Goal: Information Seeking & Learning: Learn about a topic

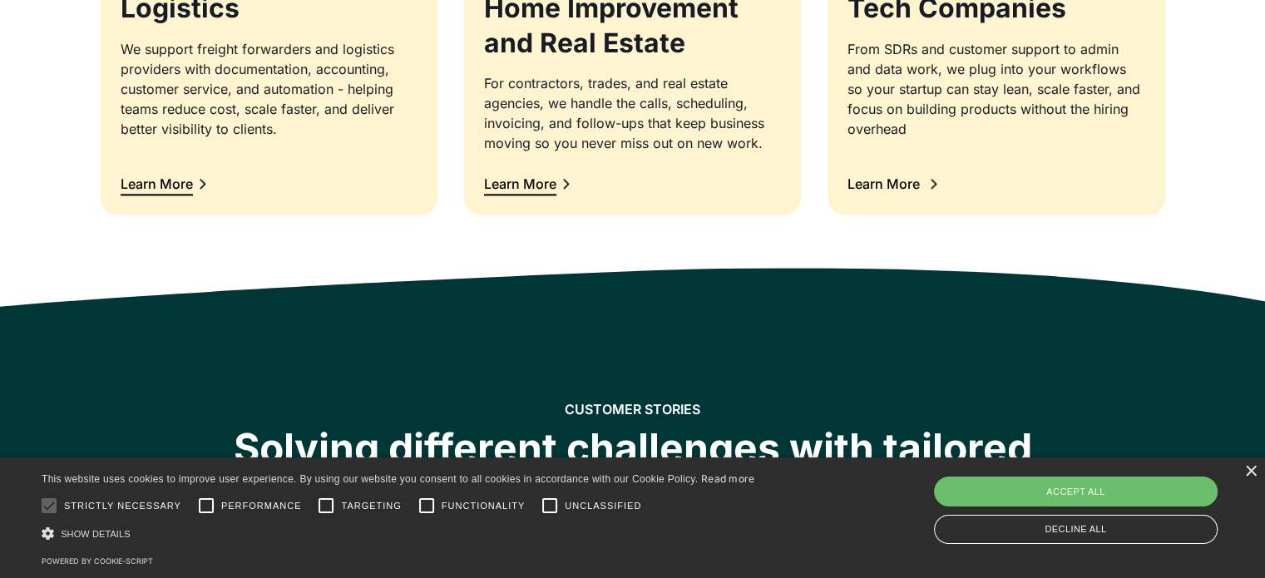
scroll to position [2079, 0]
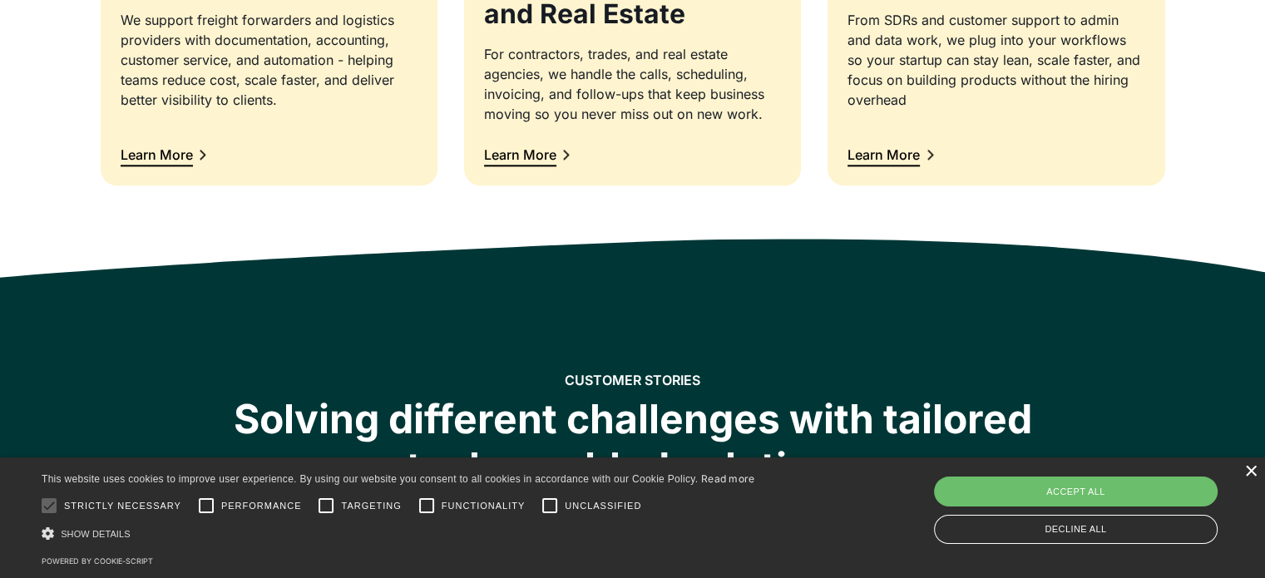
click at [1247, 472] on div "× This website uses cookies to improve user experience. By using our website yo…" at bounding box center [632, 517] width 1265 height 121
click at [1249, 471] on div "×" at bounding box center [1250, 472] width 12 height 12
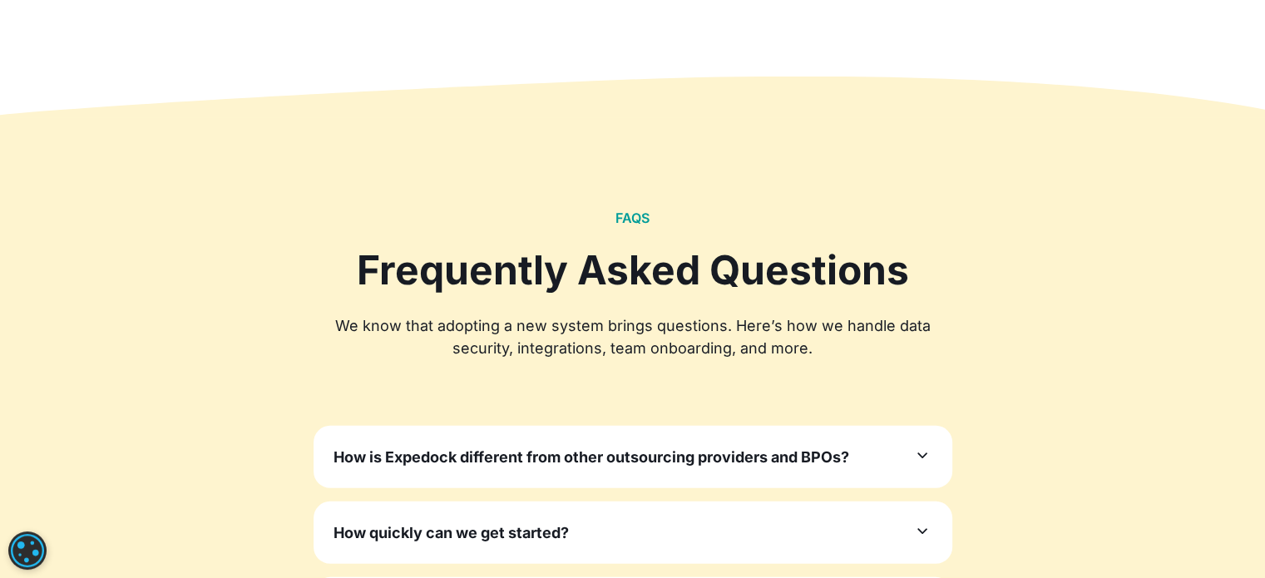
scroll to position [5156, 0]
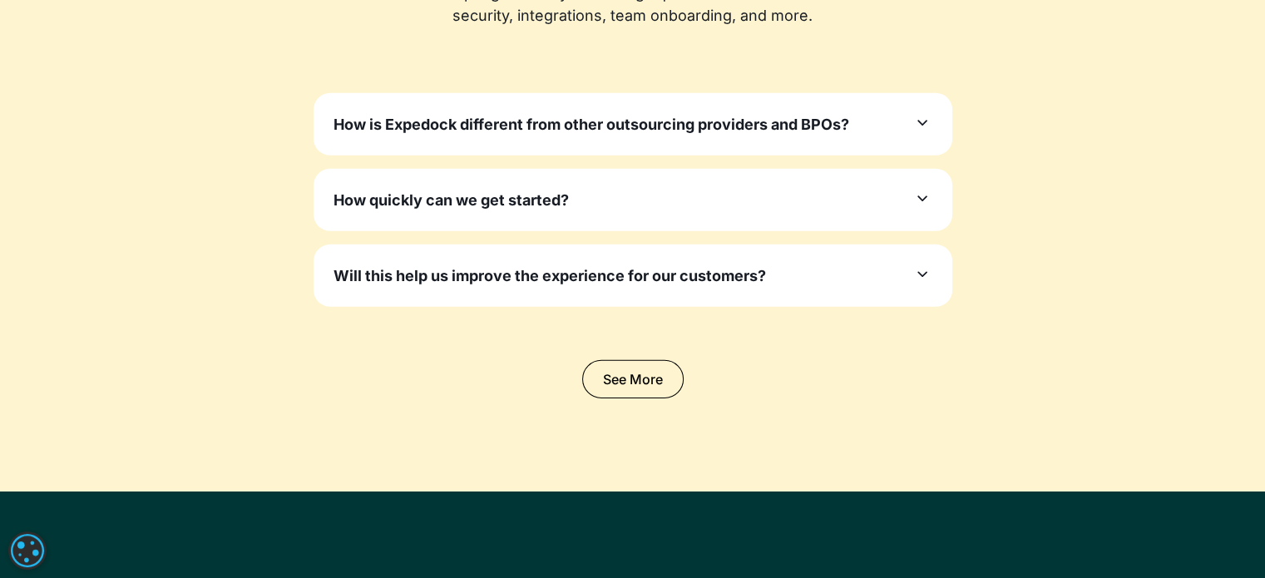
click at [649, 129] on h3 "How is Expedock different from other outsourcing providers and BPOs?" at bounding box center [591, 124] width 516 height 22
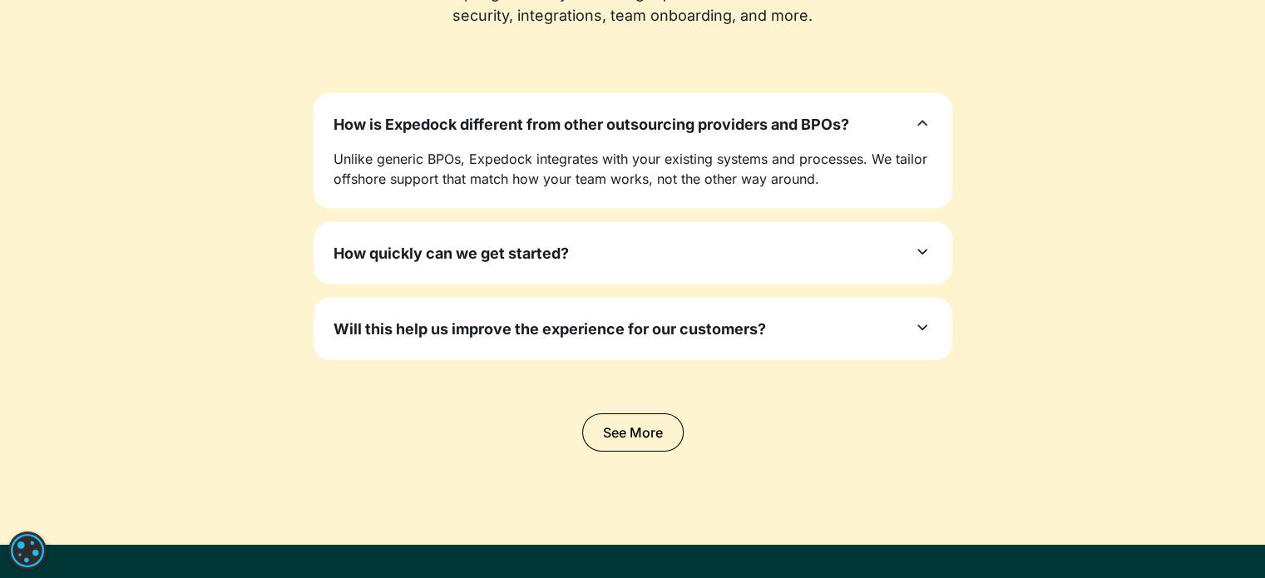
click at [651, 255] on div "How quickly can we get started?" at bounding box center [632, 253] width 599 height 22
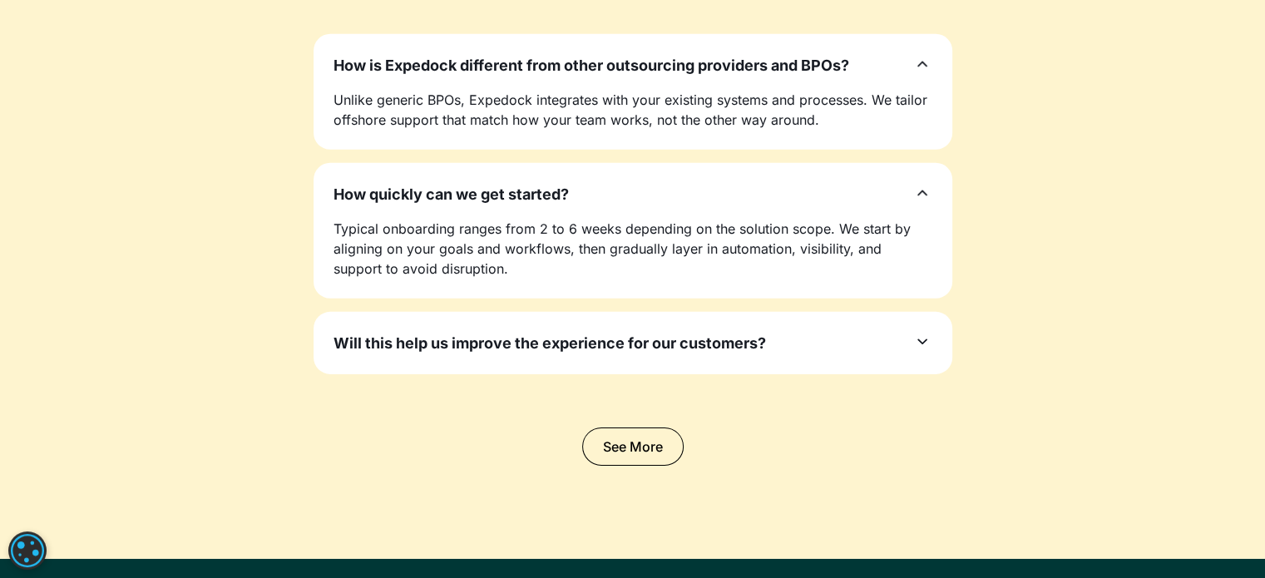
scroll to position [5239, 0]
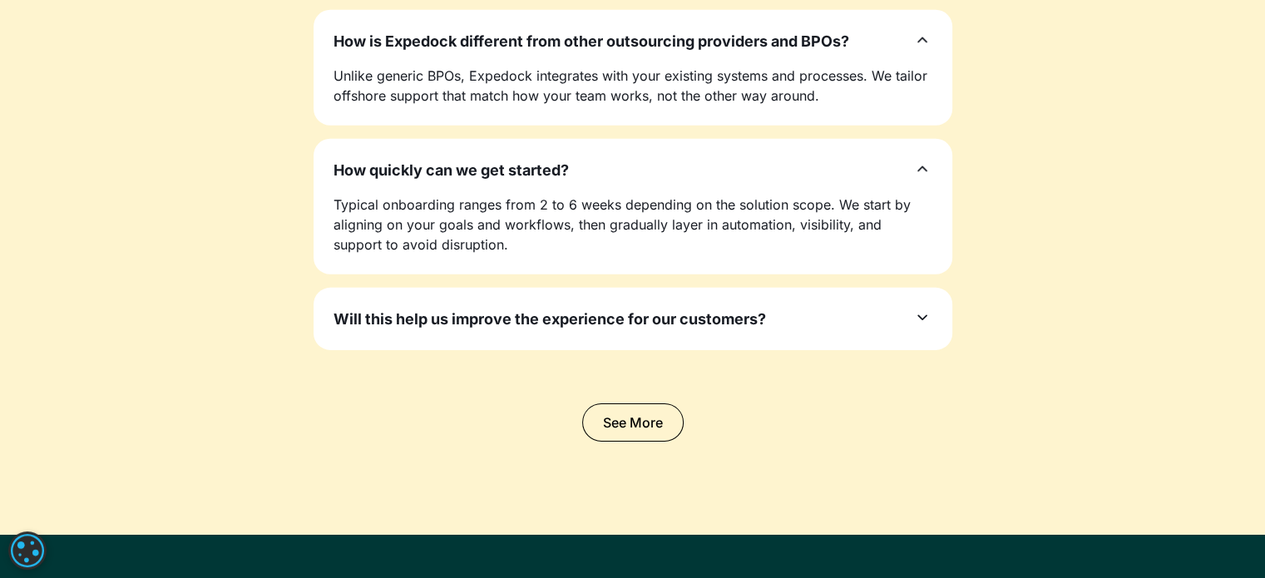
click at [748, 325] on h3 "Will this help us improve the experience for our customers?" at bounding box center [549, 319] width 432 height 22
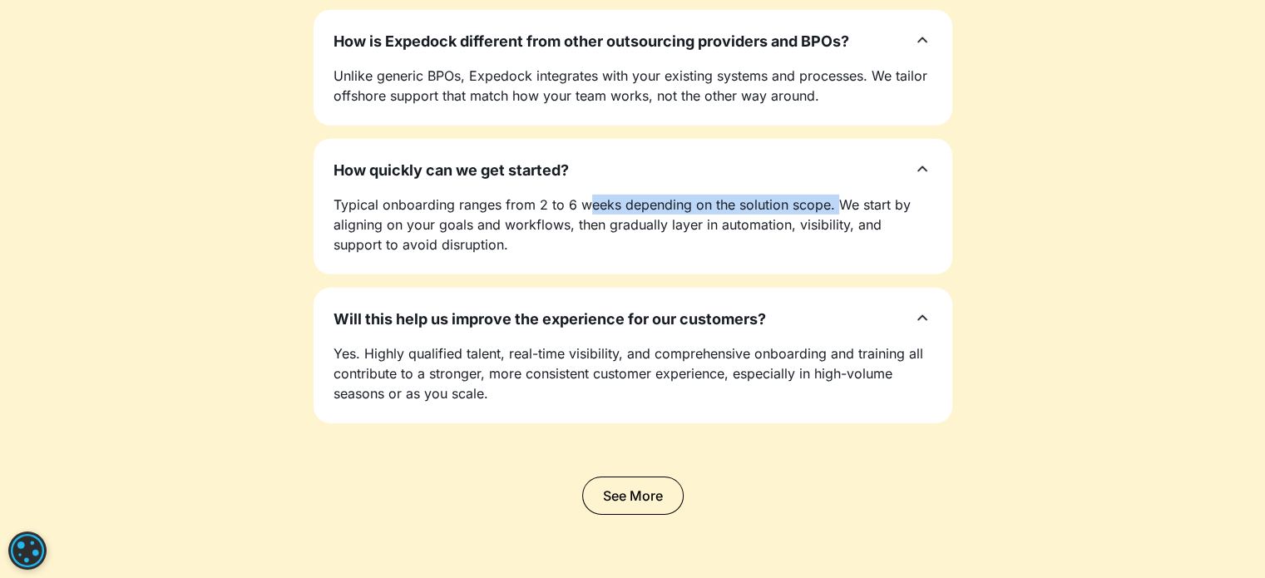
drag, startPoint x: 622, startPoint y: 202, endPoint x: 839, endPoint y: 203, distance: 217.1
click at [839, 203] on p "Typical onboarding ranges from 2 to 6 weeks depending on the solution scope. We…" at bounding box center [632, 225] width 599 height 60
drag, startPoint x: 532, startPoint y: 202, endPoint x: 834, endPoint y: 205, distance: 301.9
click at [834, 205] on p "Typical onboarding ranges from 2 to 6 weeks depending on the solution scope. We…" at bounding box center [632, 225] width 599 height 60
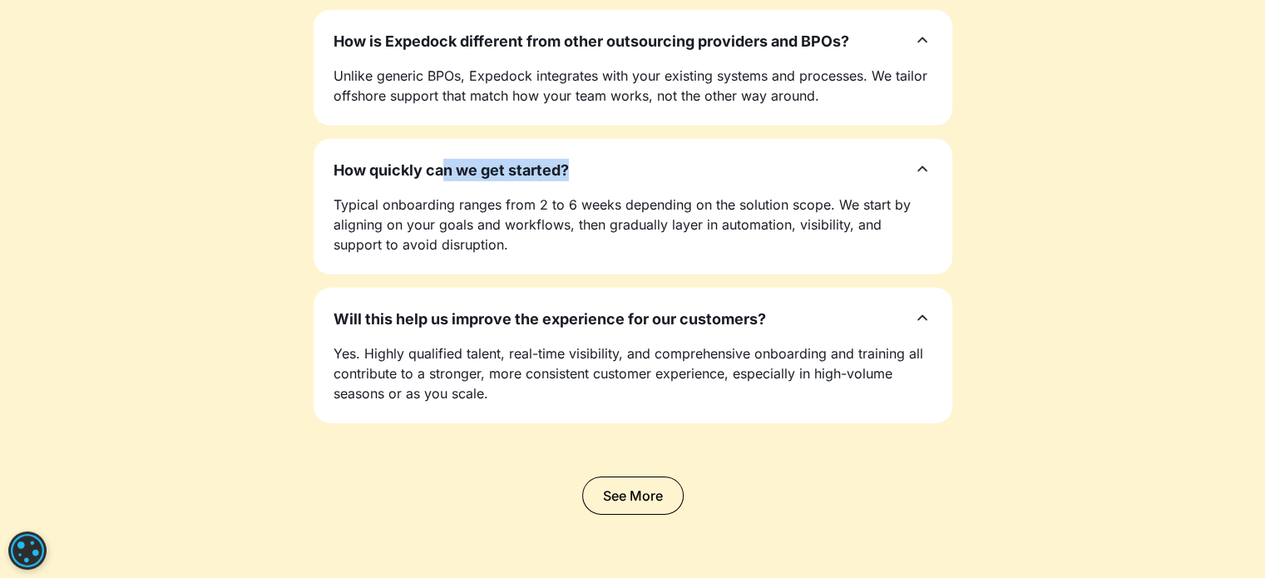
drag, startPoint x: 477, startPoint y: 170, endPoint x: 575, endPoint y: 170, distance: 97.3
click at [575, 170] on div "How quickly can we get started?" at bounding box center [632, 170] width 599 height 22
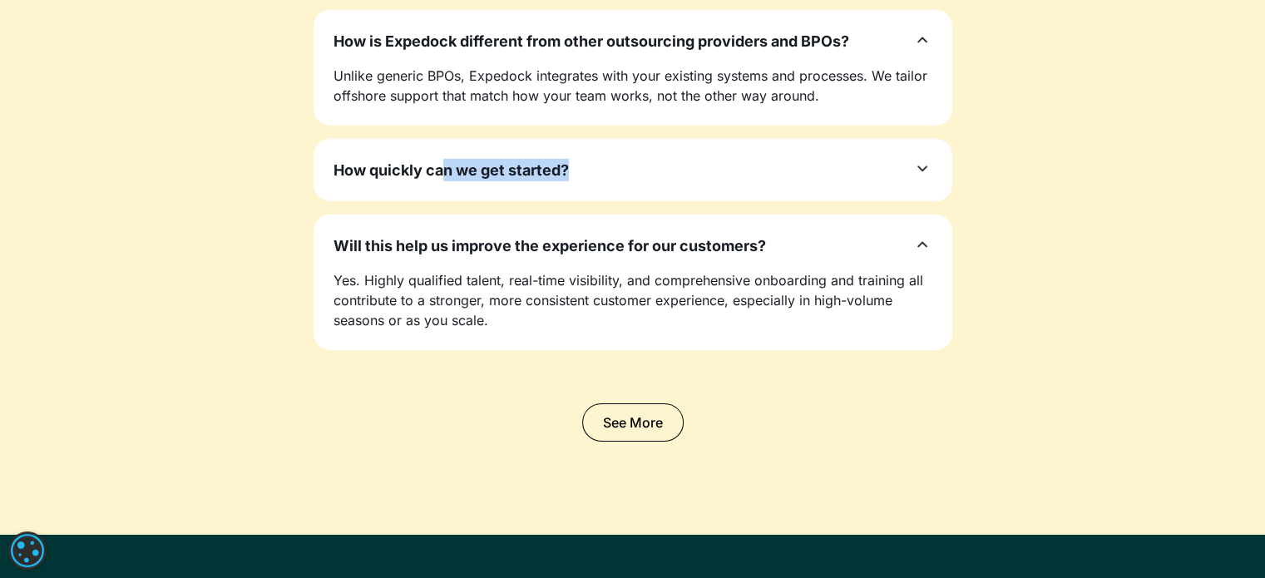
click at [629, 178] on div "How quickly can we get started?" at bounding box center [632, 170] width 599 height 22
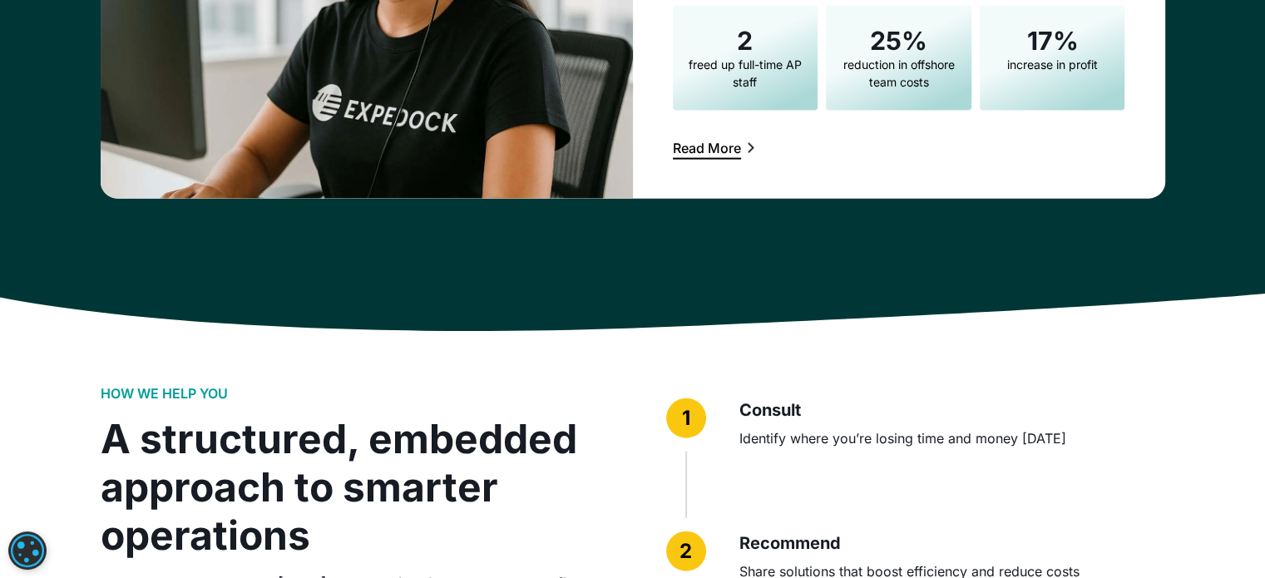
scroll to position [3909, 0]
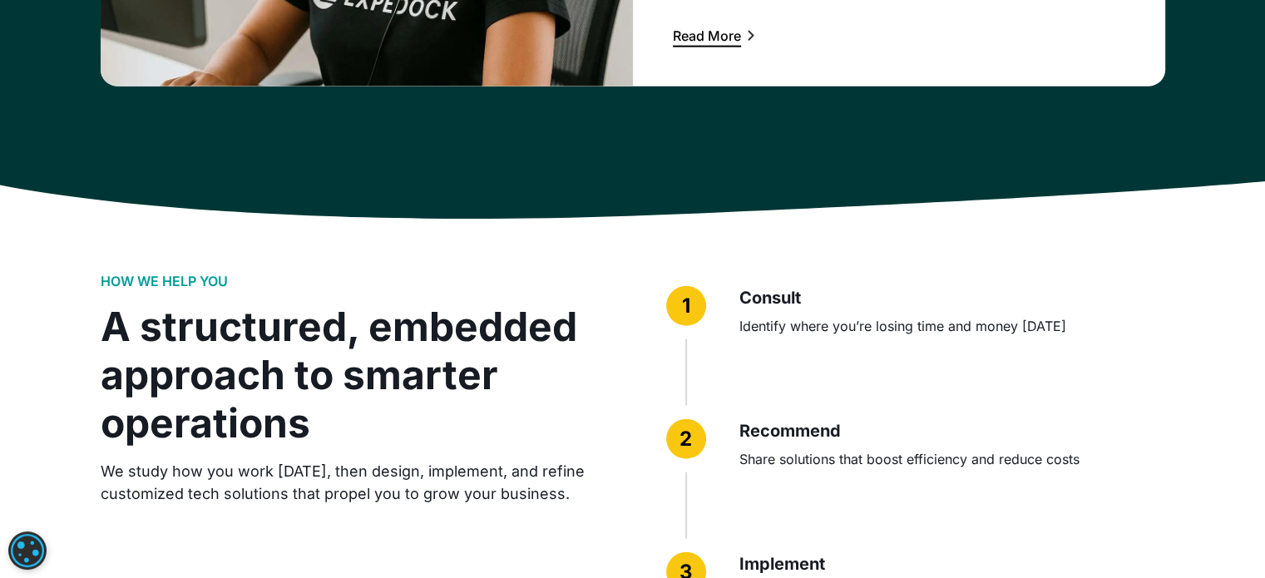
click at [889, 295] on h3 "Consult" at bounding box center [952, 297] width 426 height 23
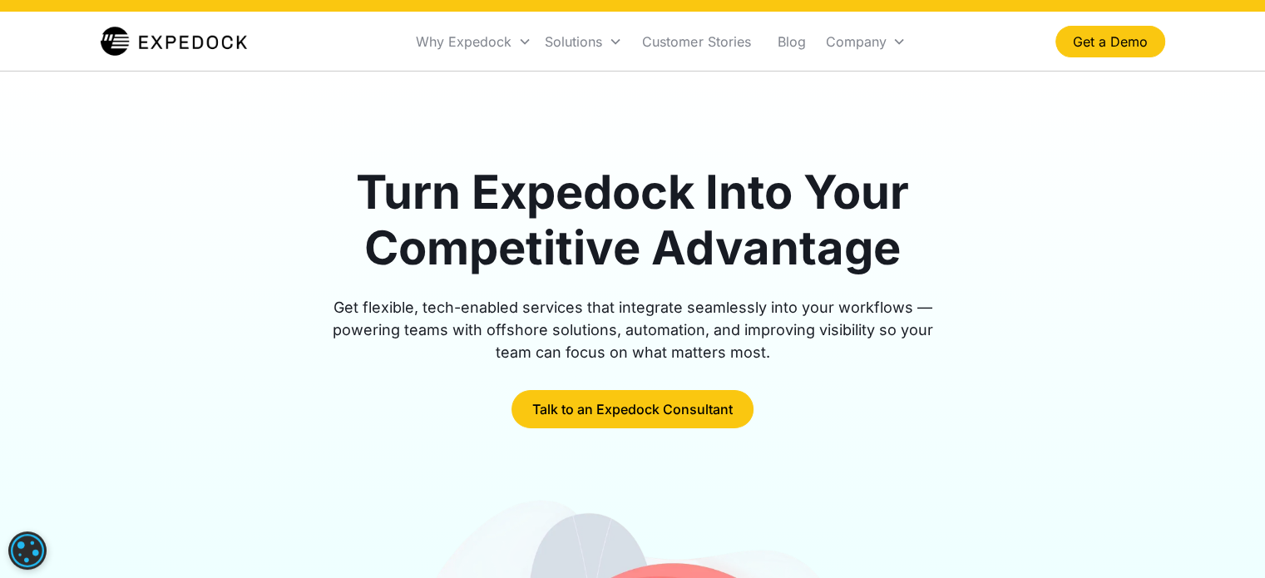
scroll to position [0, 0]
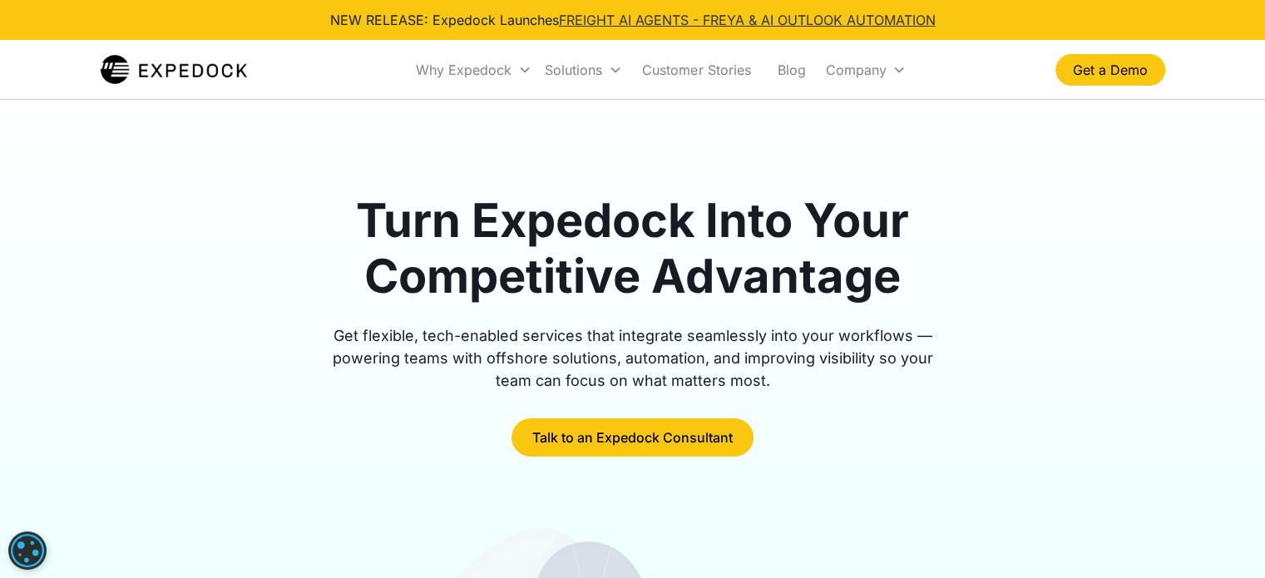
click at [714, 18] on link "FREIGHT AI AGENTS - FREYA & AI OUTLOOK AUTOMATION" at bounding box center [747, 20] width 377 height 17
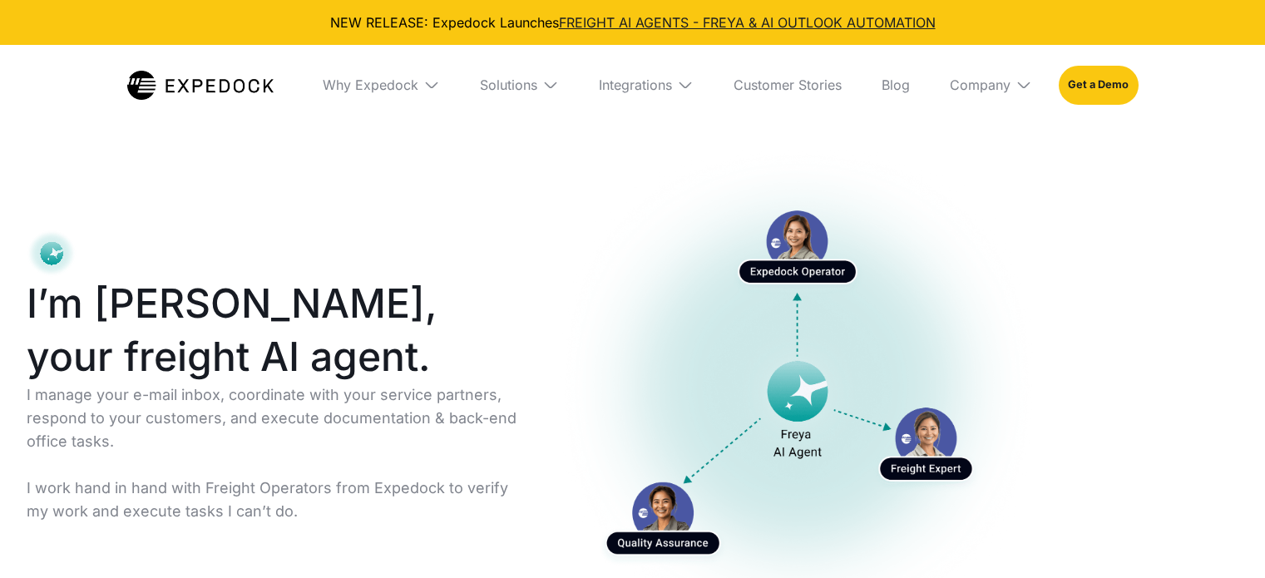
select select
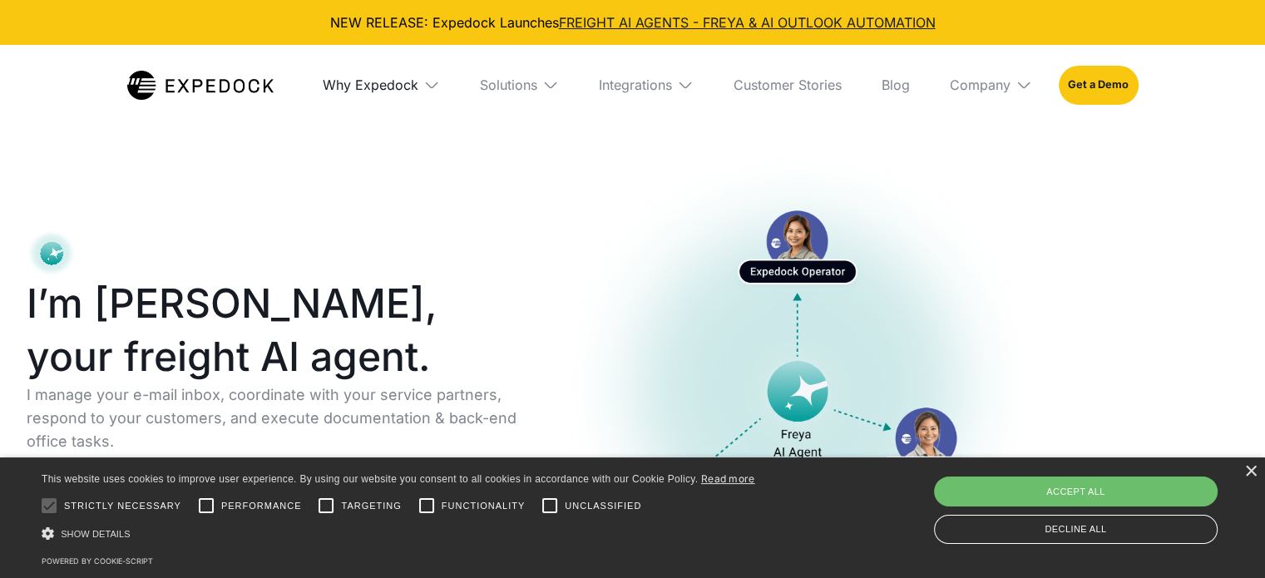
click at [398, 89] on div "Why Expedock" at bounding box center [371, 85] width 96 height 17
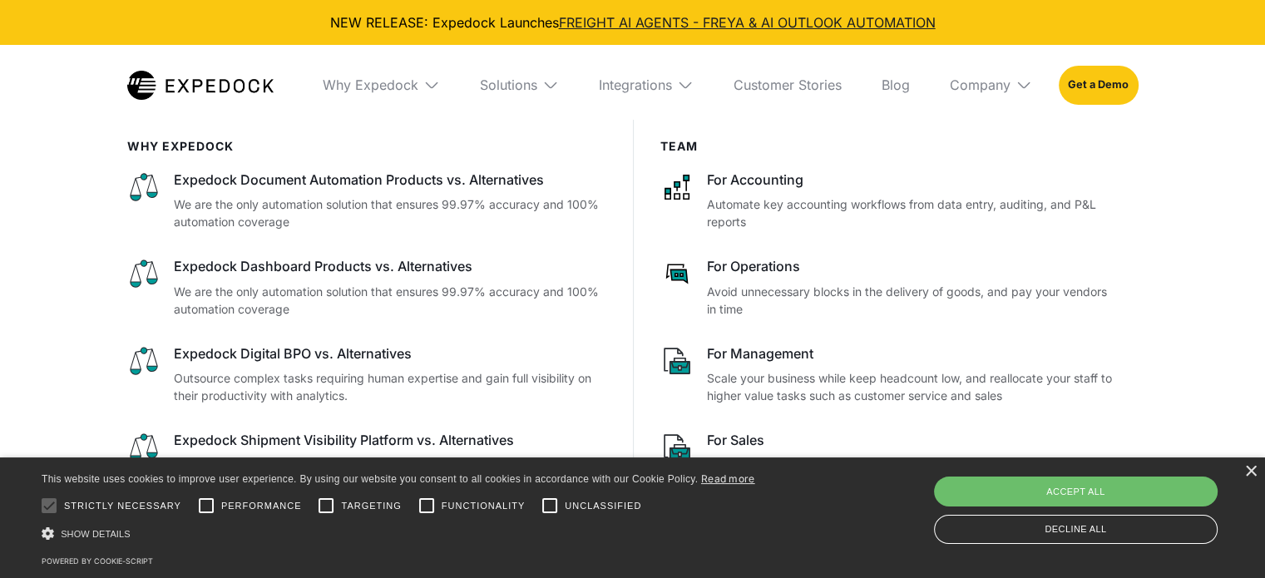
click at [467, 82] on div "Solutions" at bounding box center [520, 85] width 106 height 80
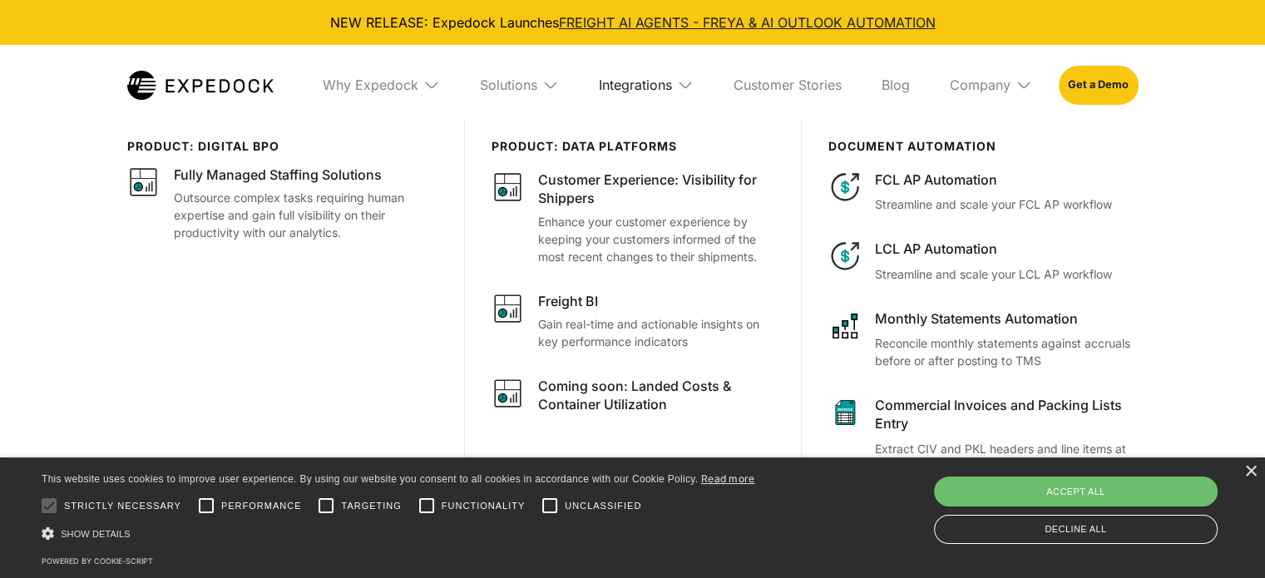
click at [635, 82] on div "Integrations" at bounding box center [635, 85] width 73 height 17
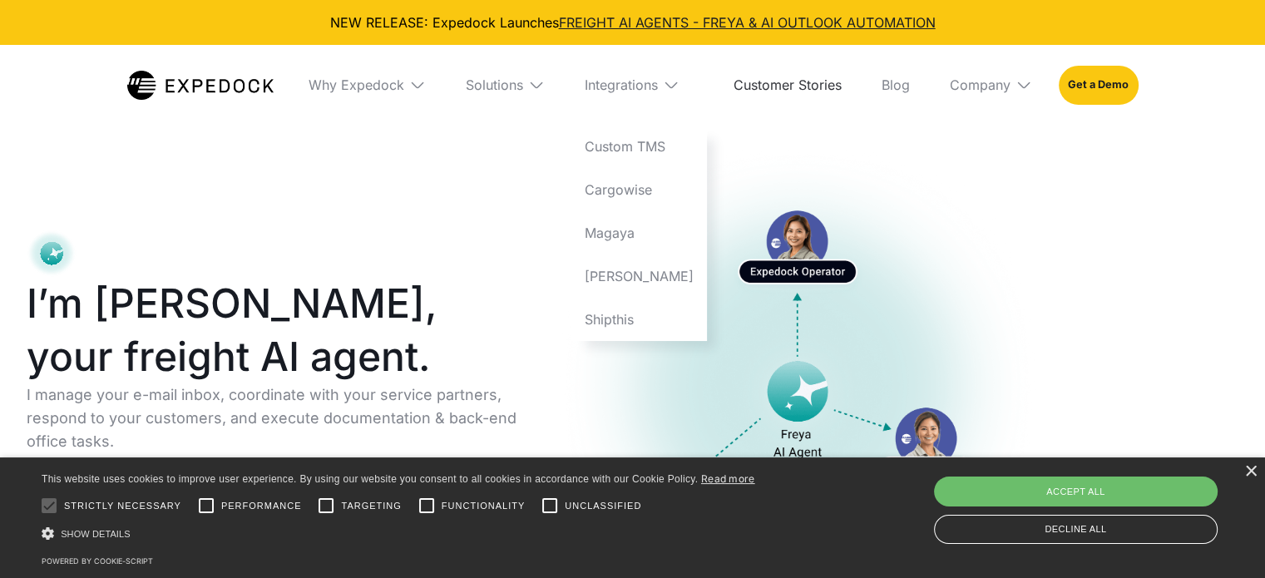
click at [783, 84] on link "Customer Stories" at bounding box center [787, 85] width 135 height 80
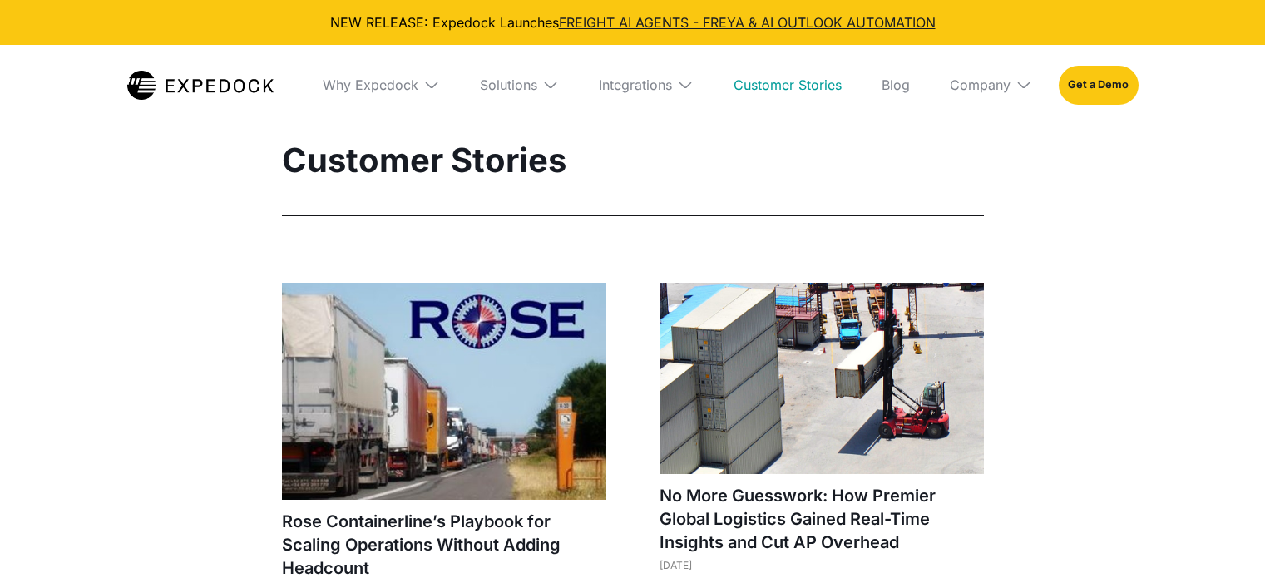
select select
